Goal: Information Seeking & Learning: Learn about a topic

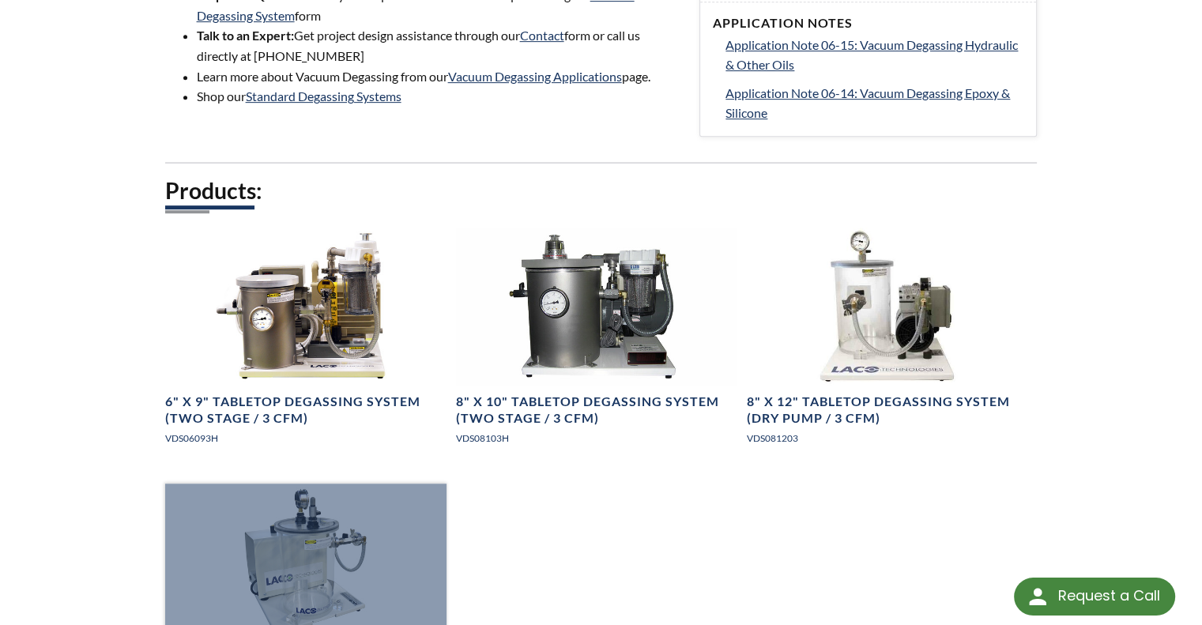
scroll to position [720, 0]
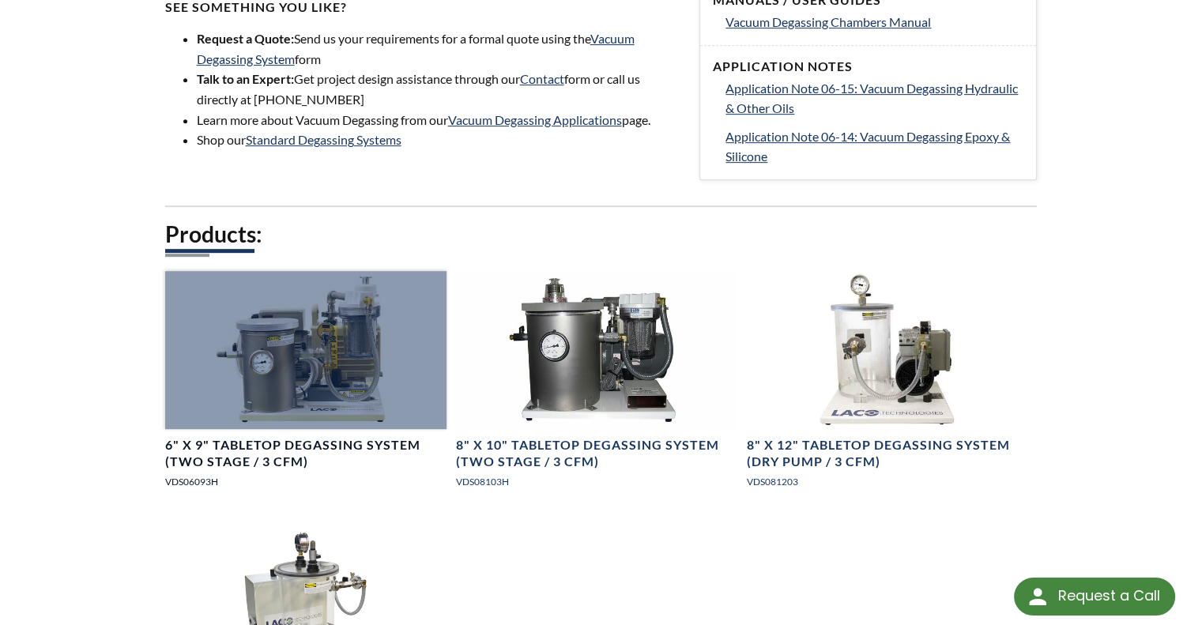
click at [333, 288] on div at bounding box center [305, 350] width 281 height 158
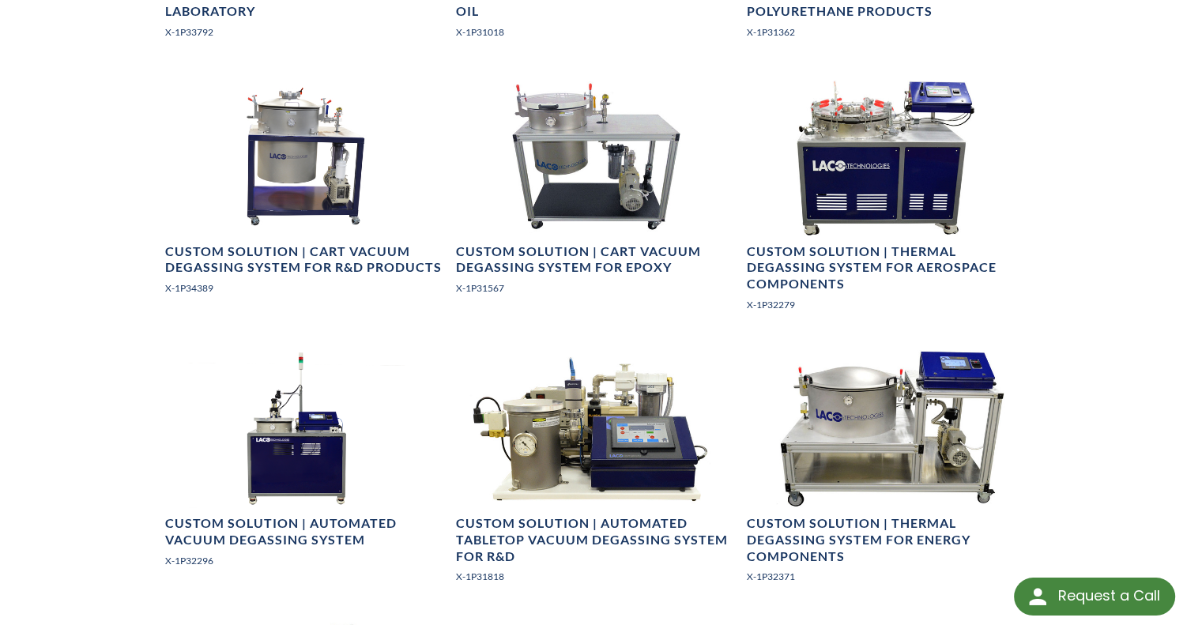
scroll to position [1219, 0]
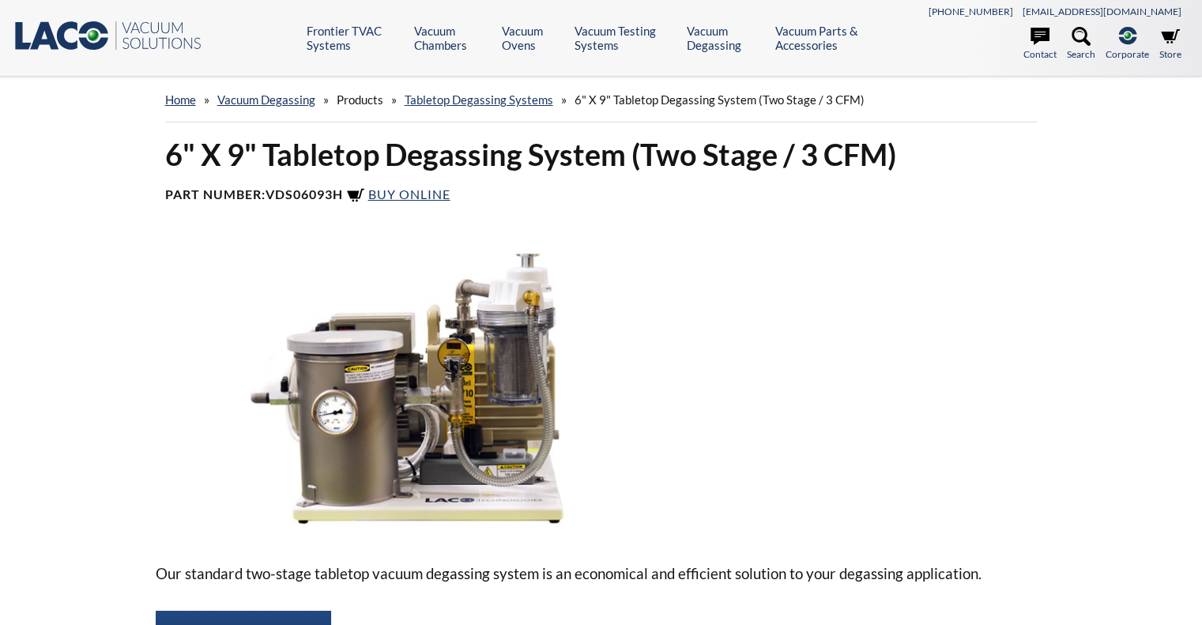
select select "Language Translate Widget"
